Goal: Task Accomplishment & Management: Use online tool/utility

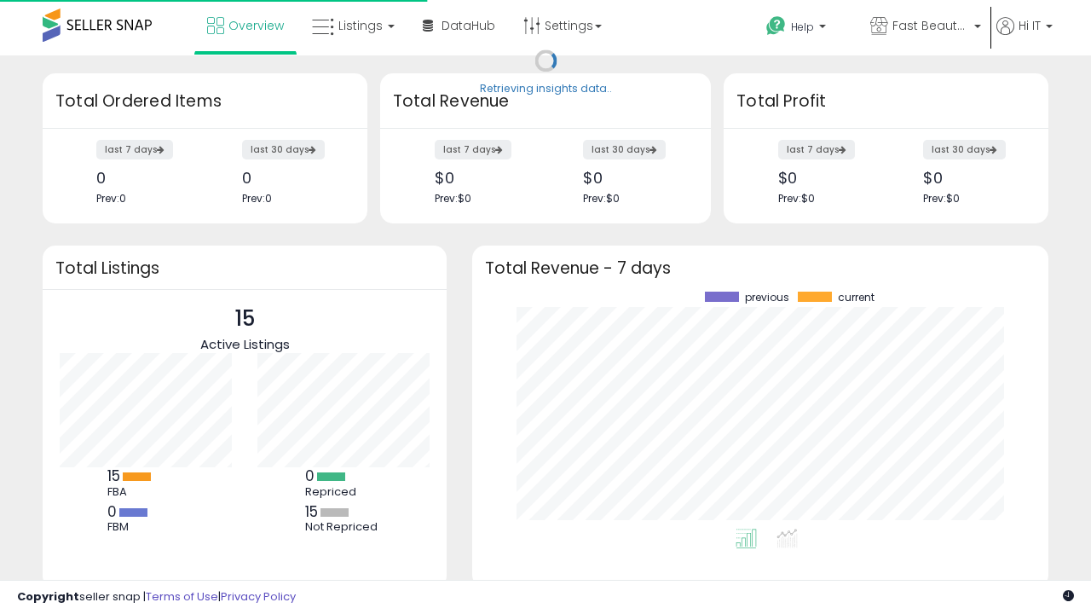
scroll to position [237, 542]
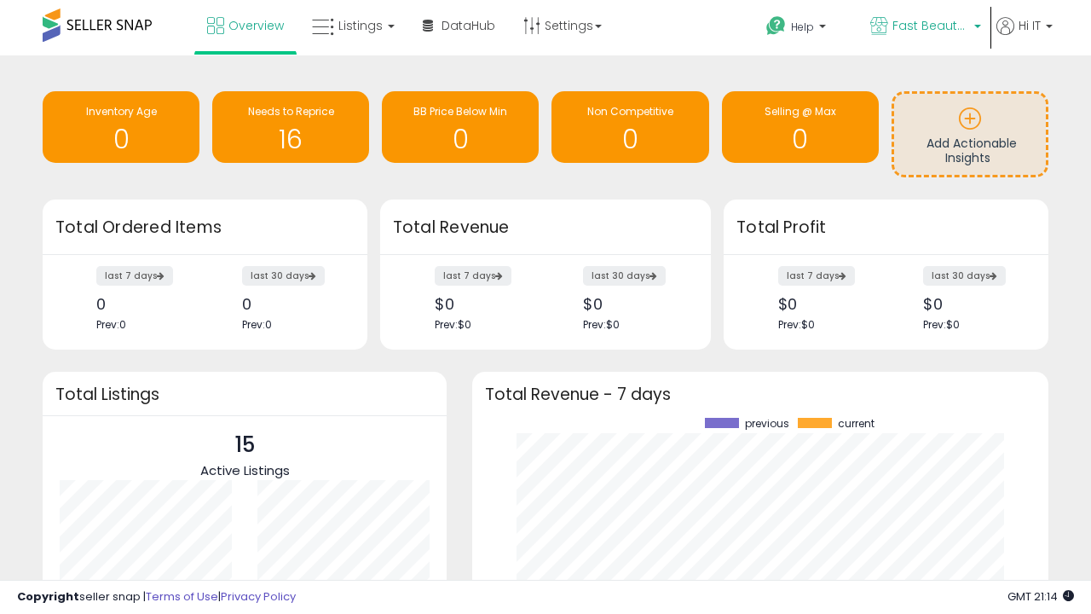
click at [924, 27] on span "Fast Beauty ([GEOGRAPHIC_DATA])" at bounding box center [931, 25] width 77 height 17
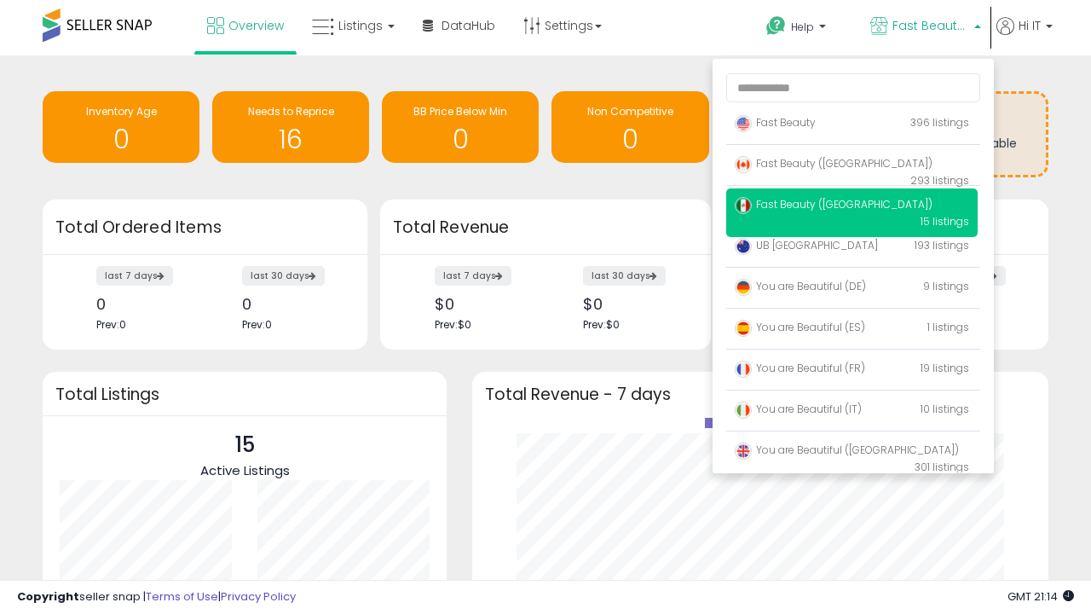
click at [852, 453] on span "You are Beautiful ([GEOGRAPHIC_DATA])" at bounding box center [847, 449] width 224 height 14
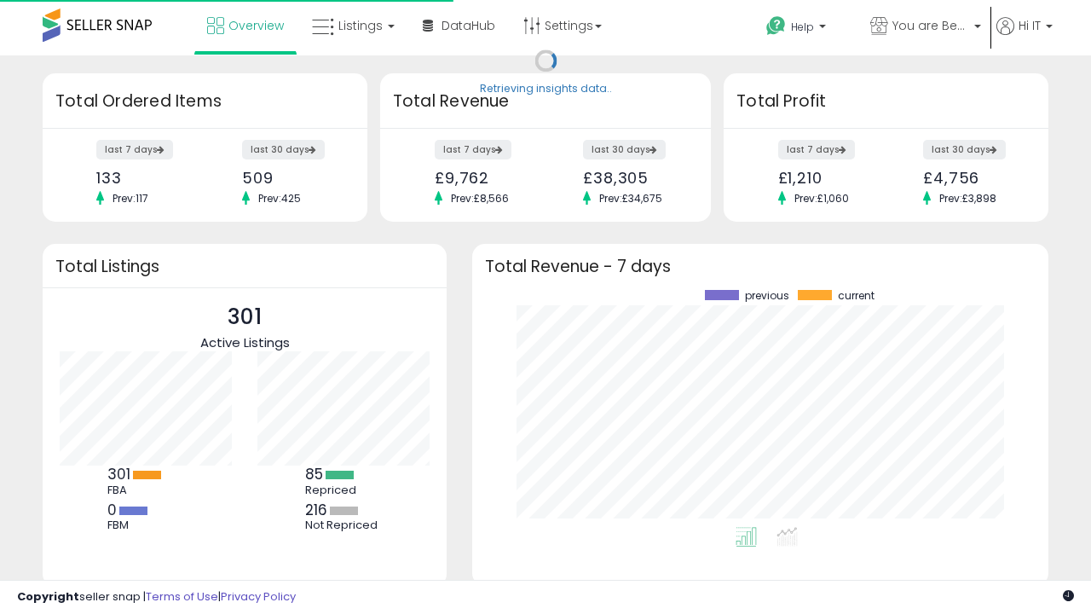
scroll to position [237, 542]
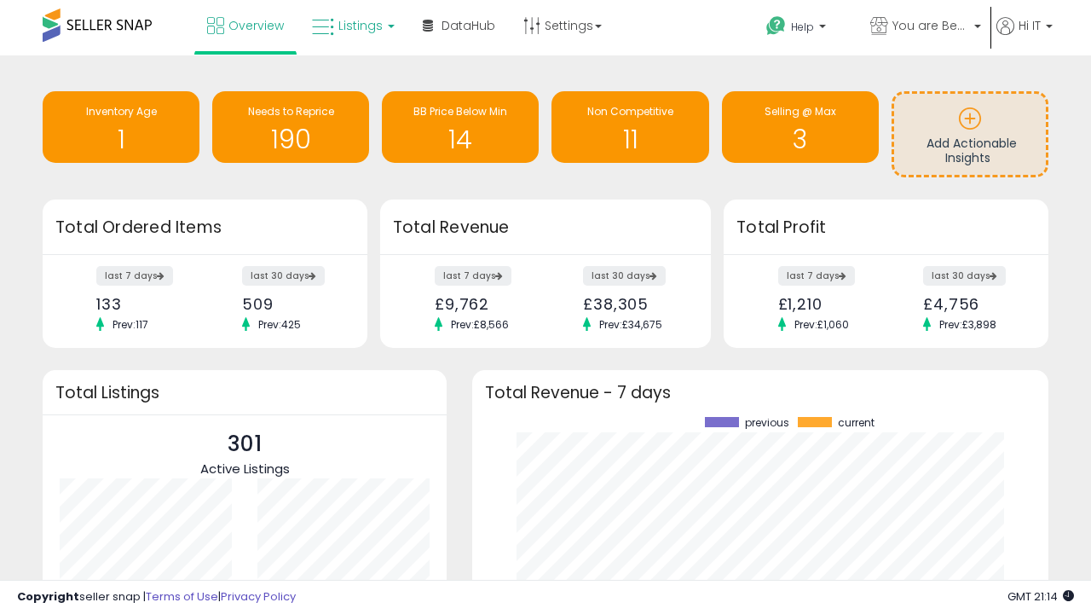
click at [351, 26] on span "Listings" at bounding box center [360, 25] width 44 height 17
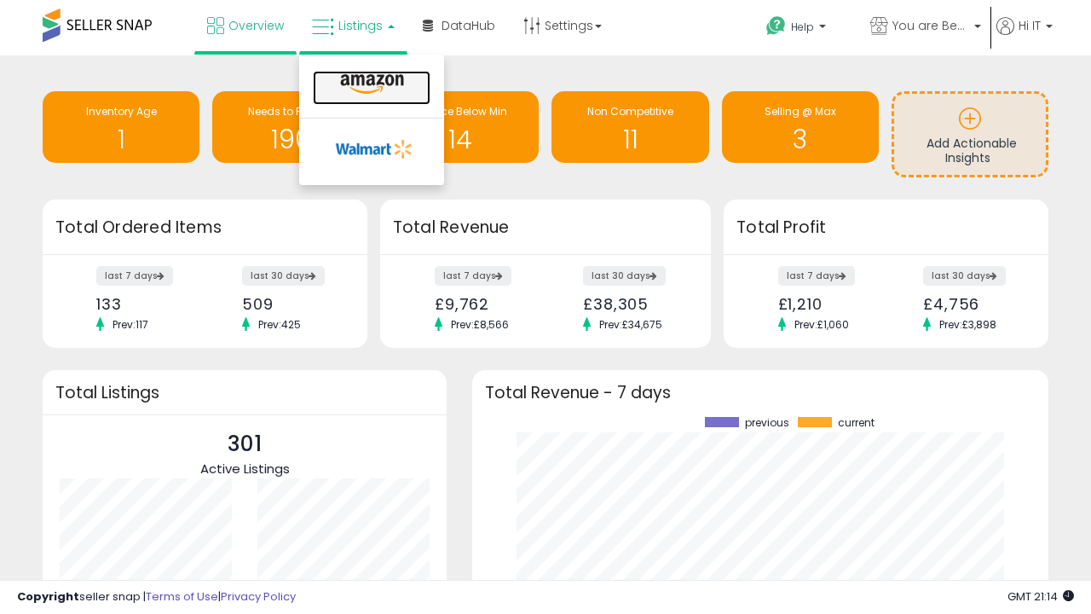
click at [370, 84] on icon at bounding box center [372, 84] width 74 height 22
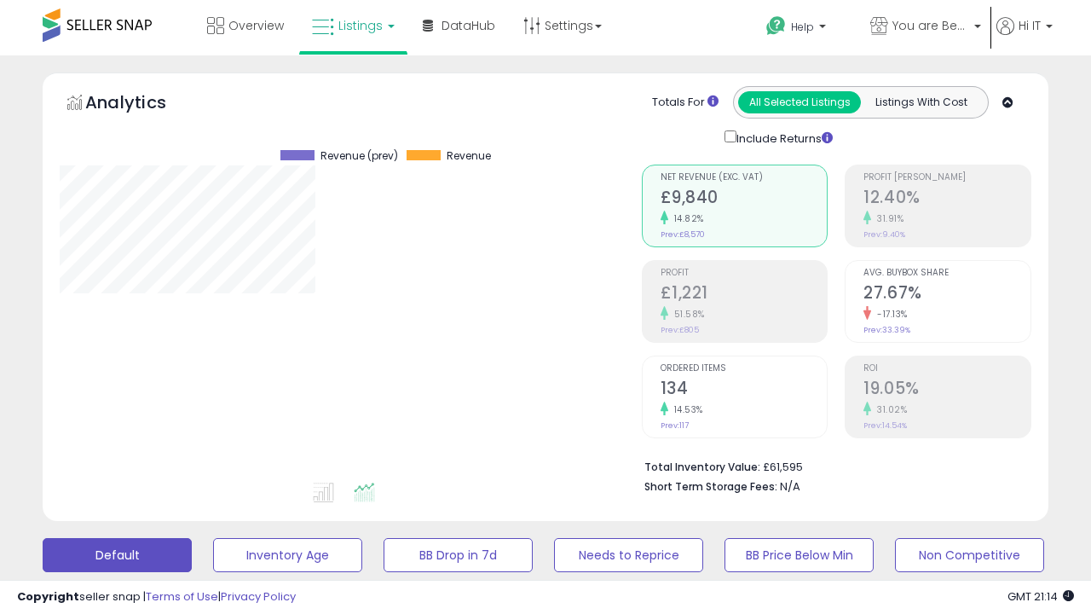
scroll to position [331, 0]
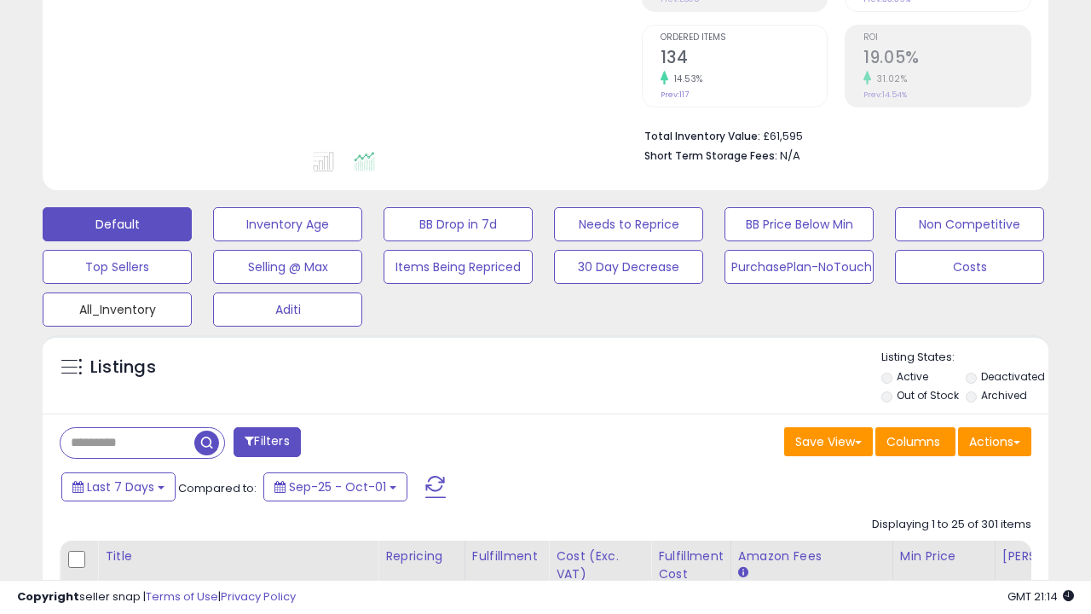
click at [117, 306] on button "All_Inventory" at bounding box center [117, 309] width 149 height 34
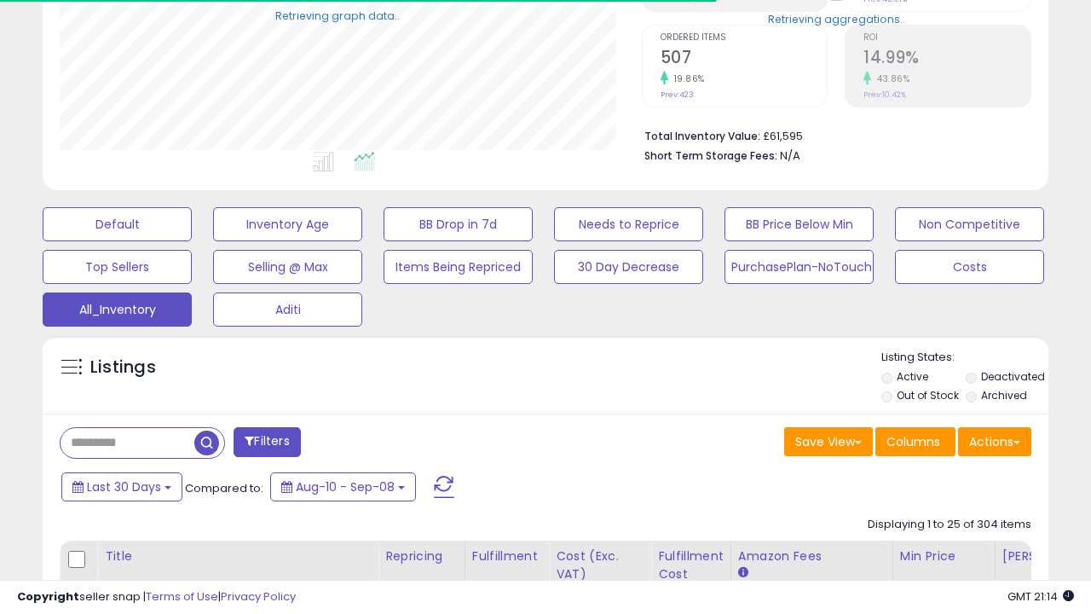
scroll to position [350, 581]
click at [121, 485] on span "Last 30 Days" at bounding box center [124, 486] width 74 height 17
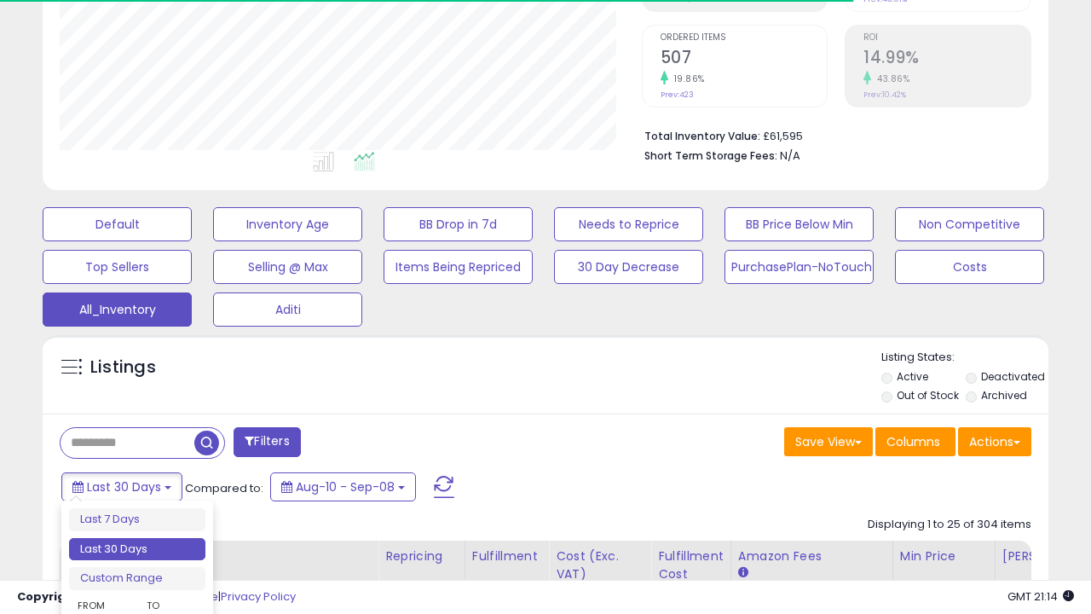
click at [137, 549] on li "Last 30 Days" at bounding box center [137, 549] width 136 height 23
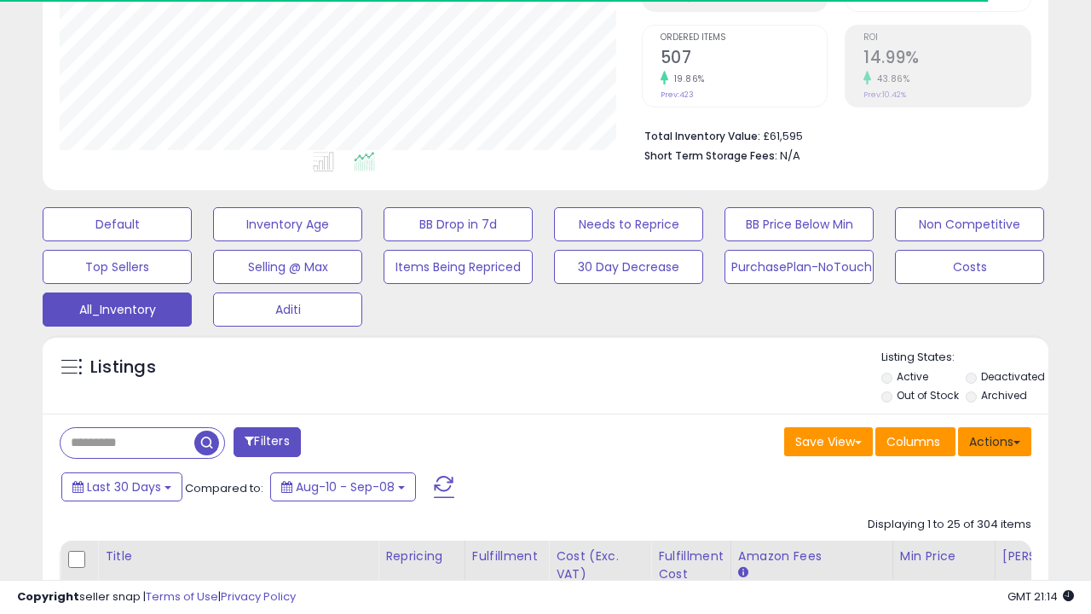
click at [995, 440] on button "Actions" at bounding box center [994, 441] width 73 height 29
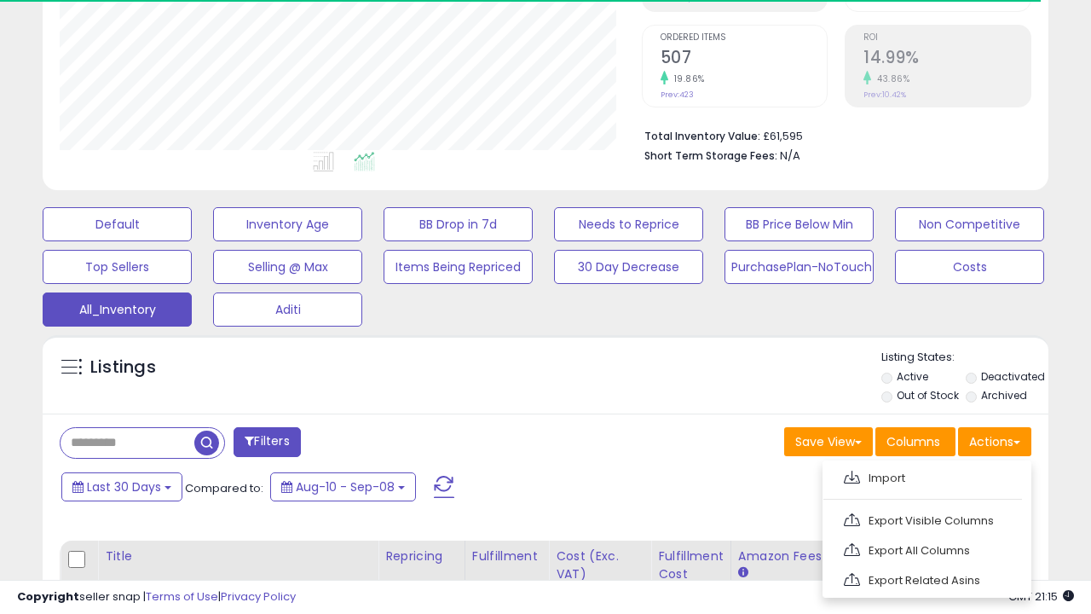
click at [925, 548] on link "Export All Columns" at bounding box center [925, 550] width 187 height 26
